Goal: Information Seeking & Learning: Learn about a topic

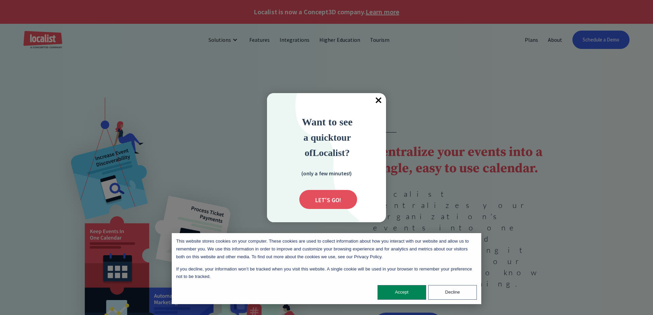
drag, startPoint x: 378, startPoint y: 98, endPoint x: 373, endPoint y: 87, distance: 12.2
click at [378, 97] on span "×" at bounding box center [378, 100] width 15 height 15
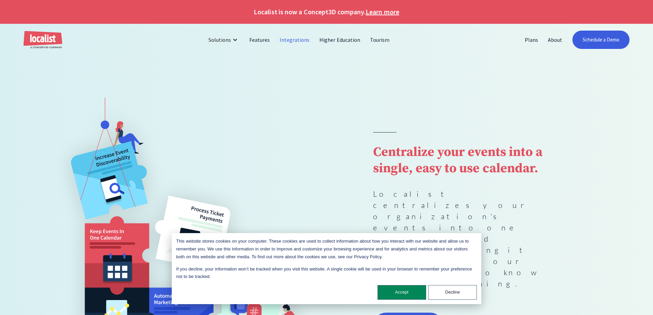
click at [299, 41] on link "Integrations" at bounding box center [295, 40] width 40 height 16
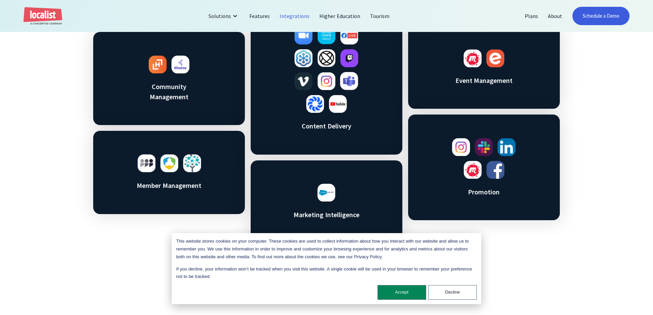
scroll to position [421, 0]
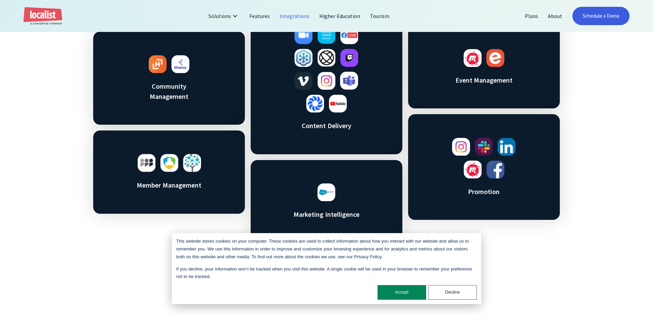
click at [475, 60] on img at bounding box center [473, 58] width 18 height 18
click at [407, 294] on button "Accept" at bounding box center [402, 293] width 49 height 15
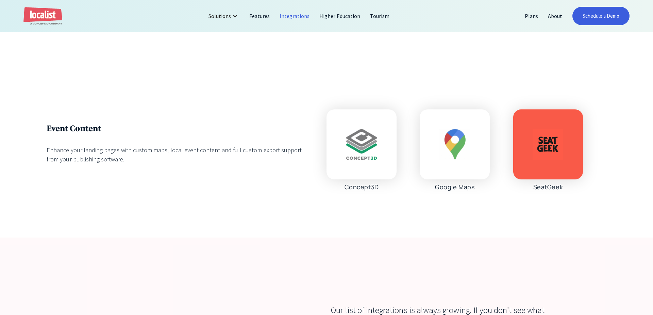
scroll to position [2349, 0]
